Goal: Navigation & Orientation: Find specific page/section

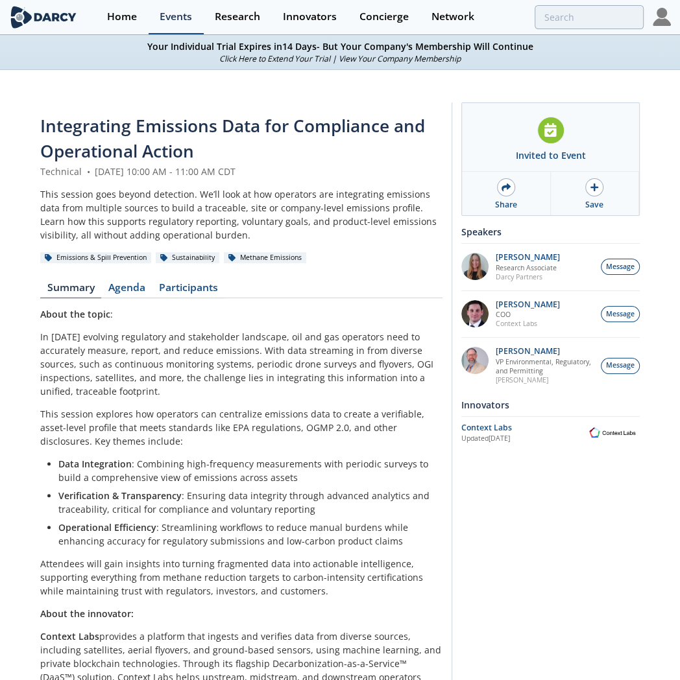
click at [169, 18] on div "Events" at bounding box center [176, 17] width 32 height 10
